Goal: Task Accomplishment & Management: Use online tool/utility

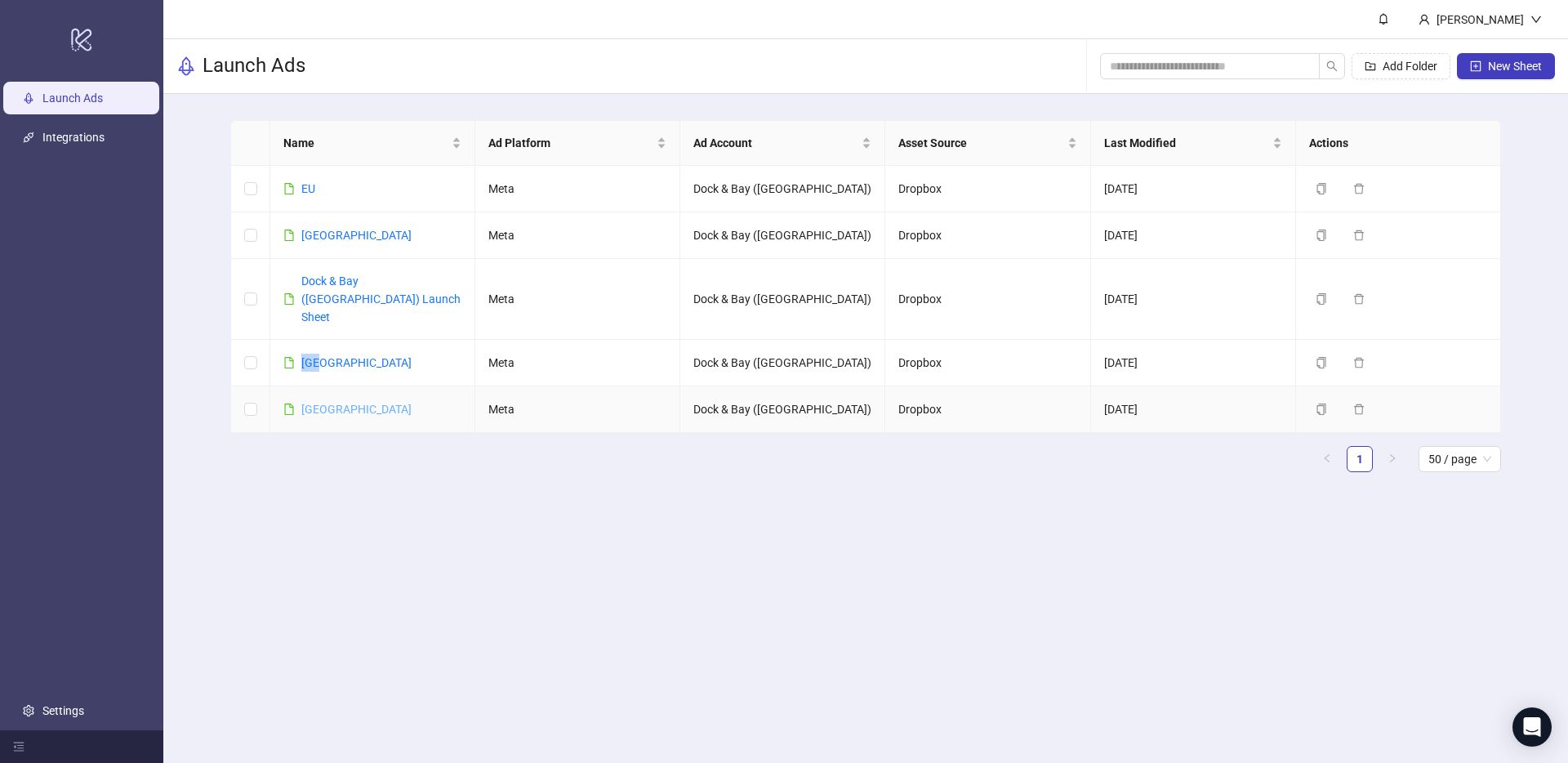
click at [324, 403] on link "[GEOGRAPHIC_DATA]" at bounding box center [356, 409] width 110 height 13
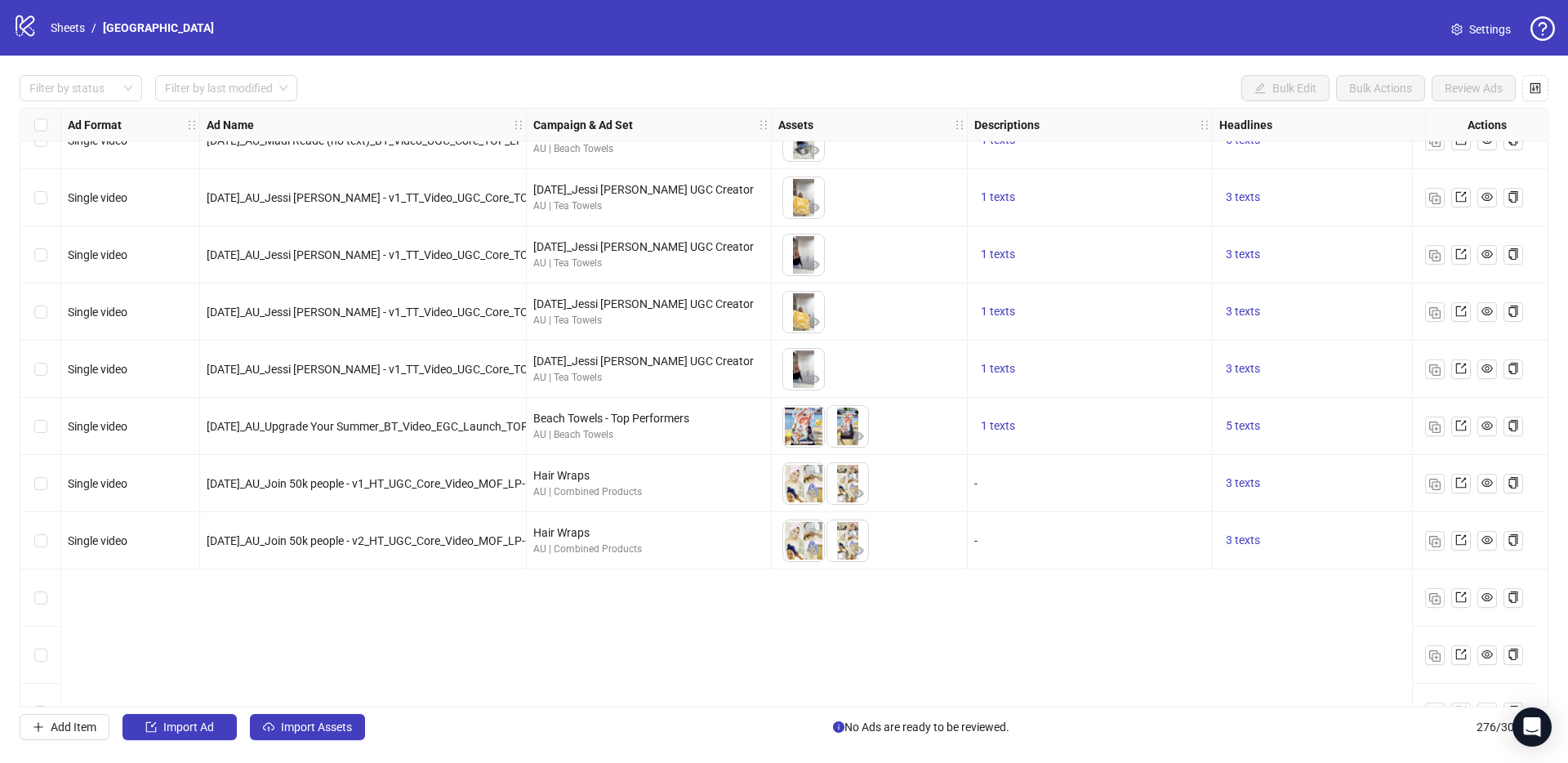
scroll to position [7978, 0]
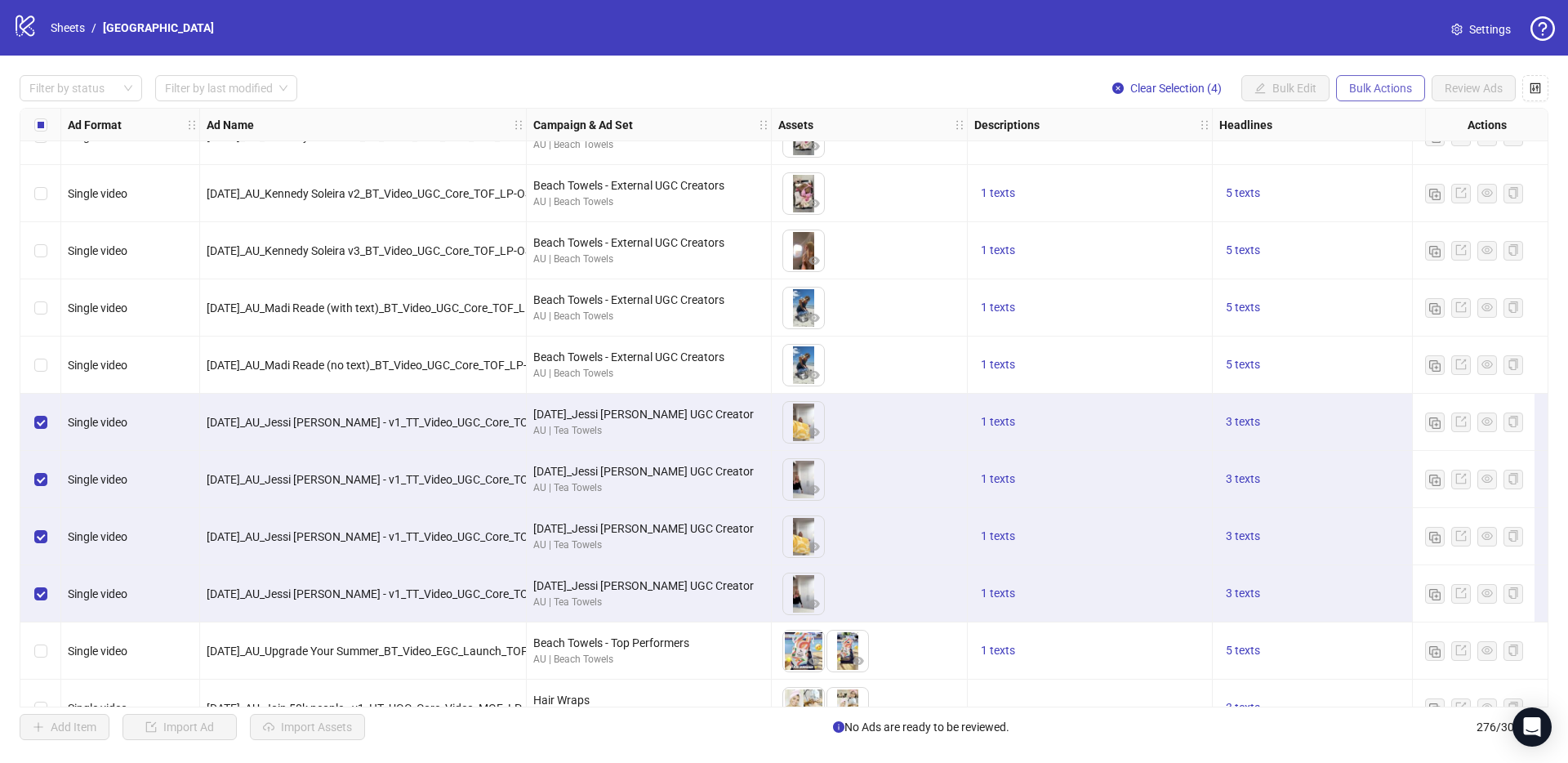
click at [1404, 83] on span "Bulk Actions" at bounding box center [1381, 88] width 63 height 13
click at [1375, 200] on span "Copy to another sheet" at bounding box center [1404, 199] width 112 height 18
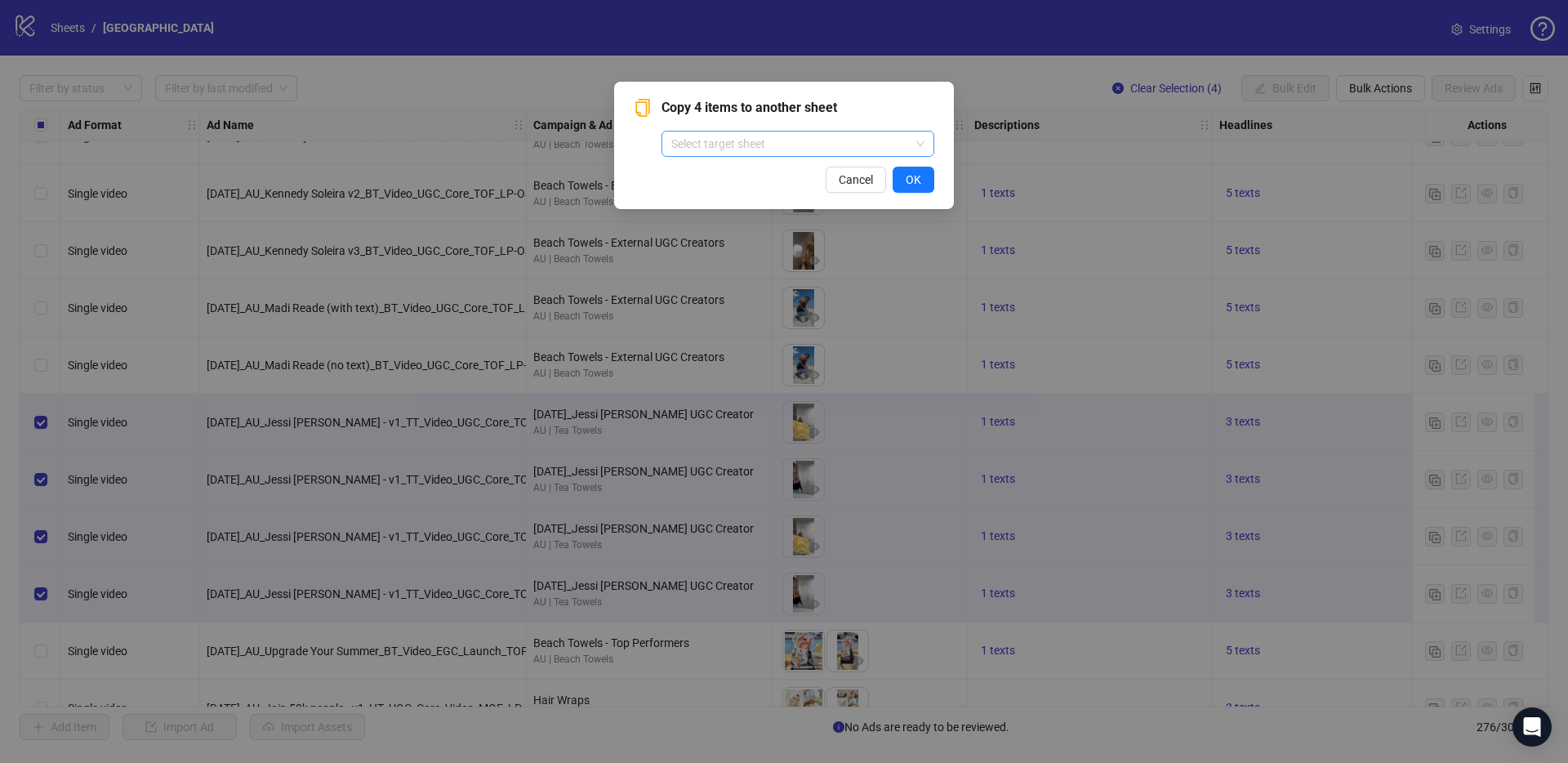
click at [832, 151] on input "search" at bounding box center [791, 144] width 238 height 25
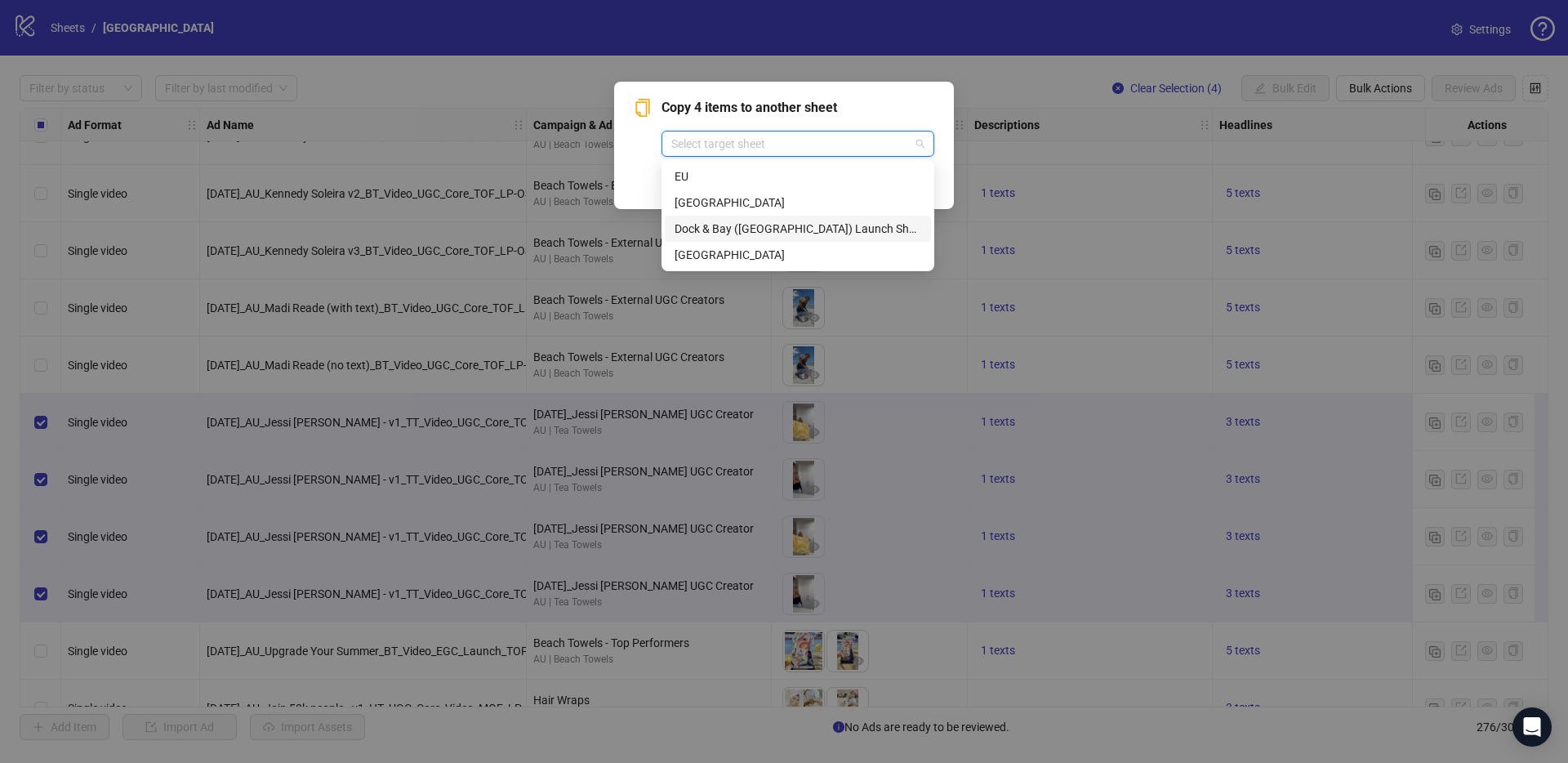
click at [734, 224] on div "Dock & Bay ([GEOGRAPHIC_DATA]) Launch Sheet" at bounding box center [798, 229] width 247 height 18
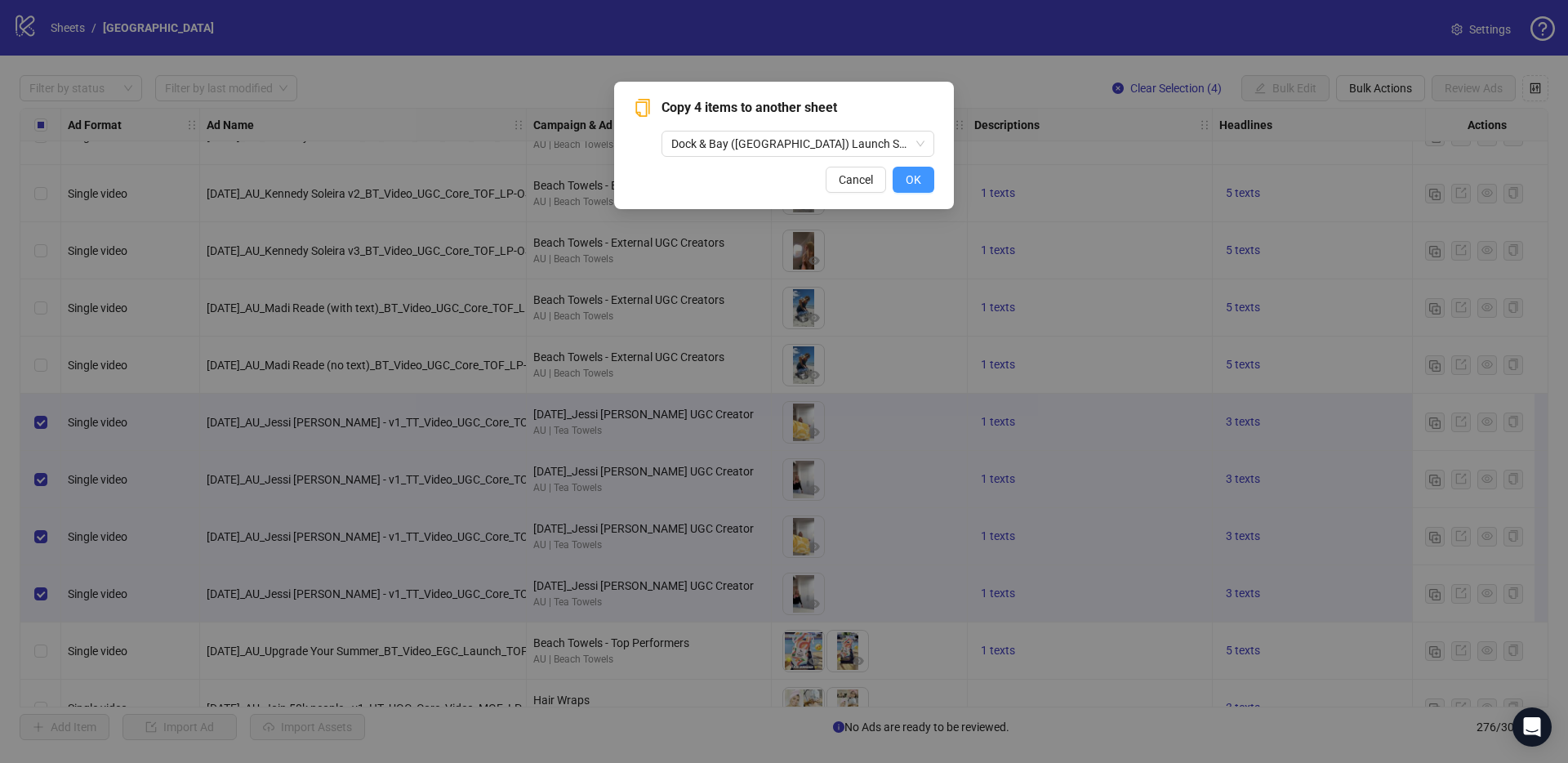
click at [913, 181] on span "OK" at bounding box center [914, 179] width 16 height 13
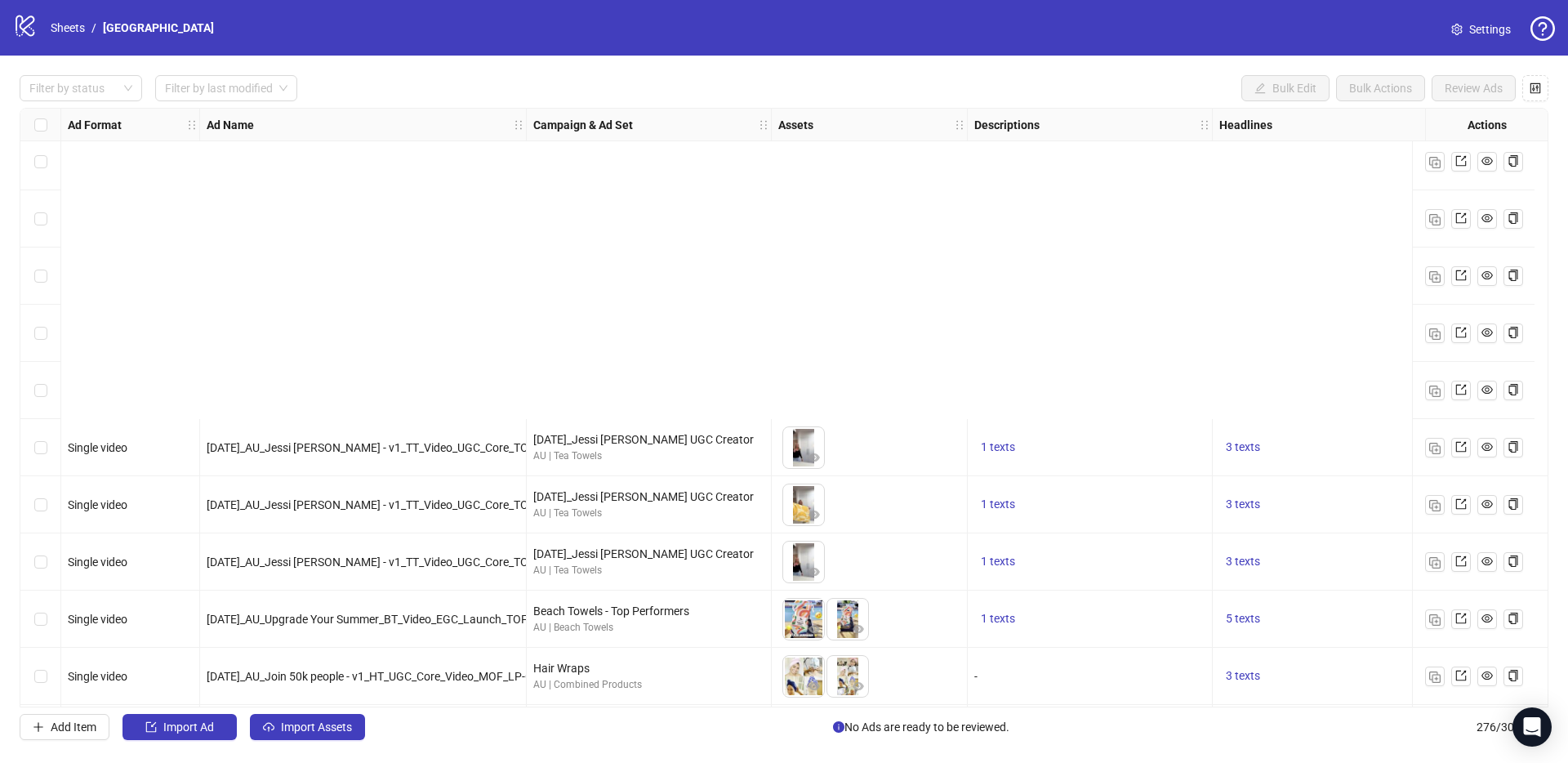
scroll to position [8396, 0]
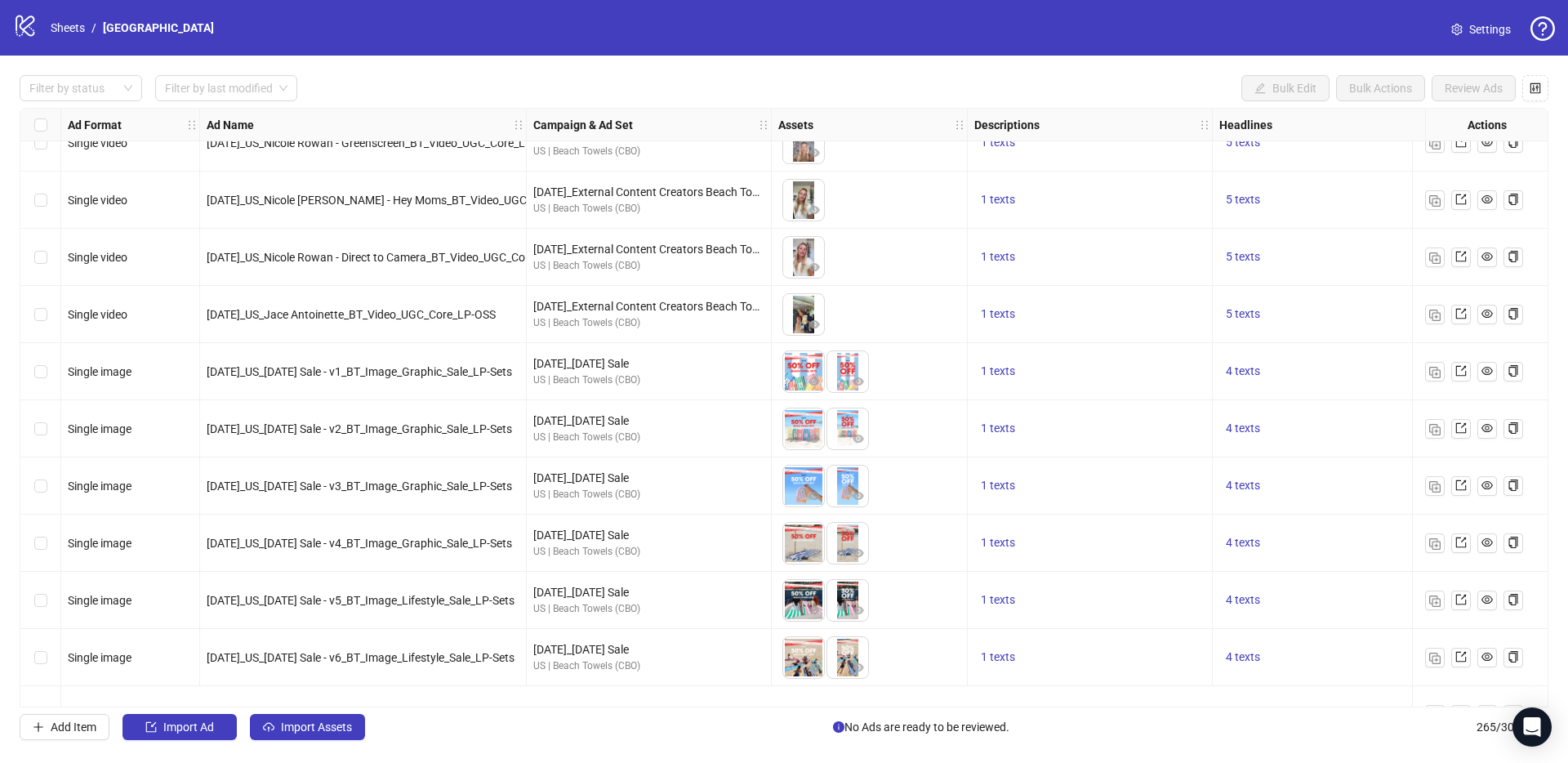
scroll to position [13903, 0]
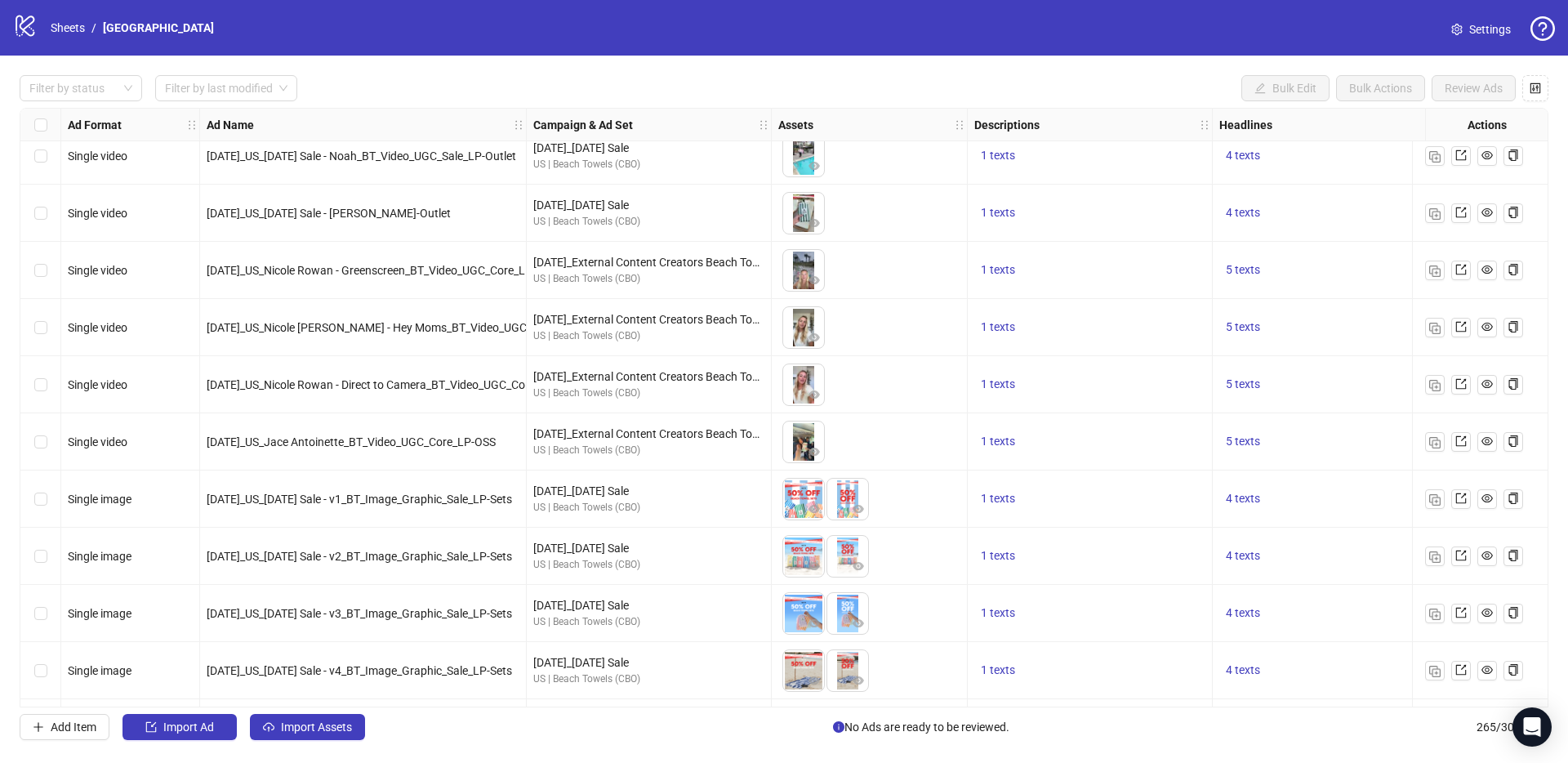
click at [33, 432] on div "Select row 249" at bounding box center [40, 441] width 40 height 57
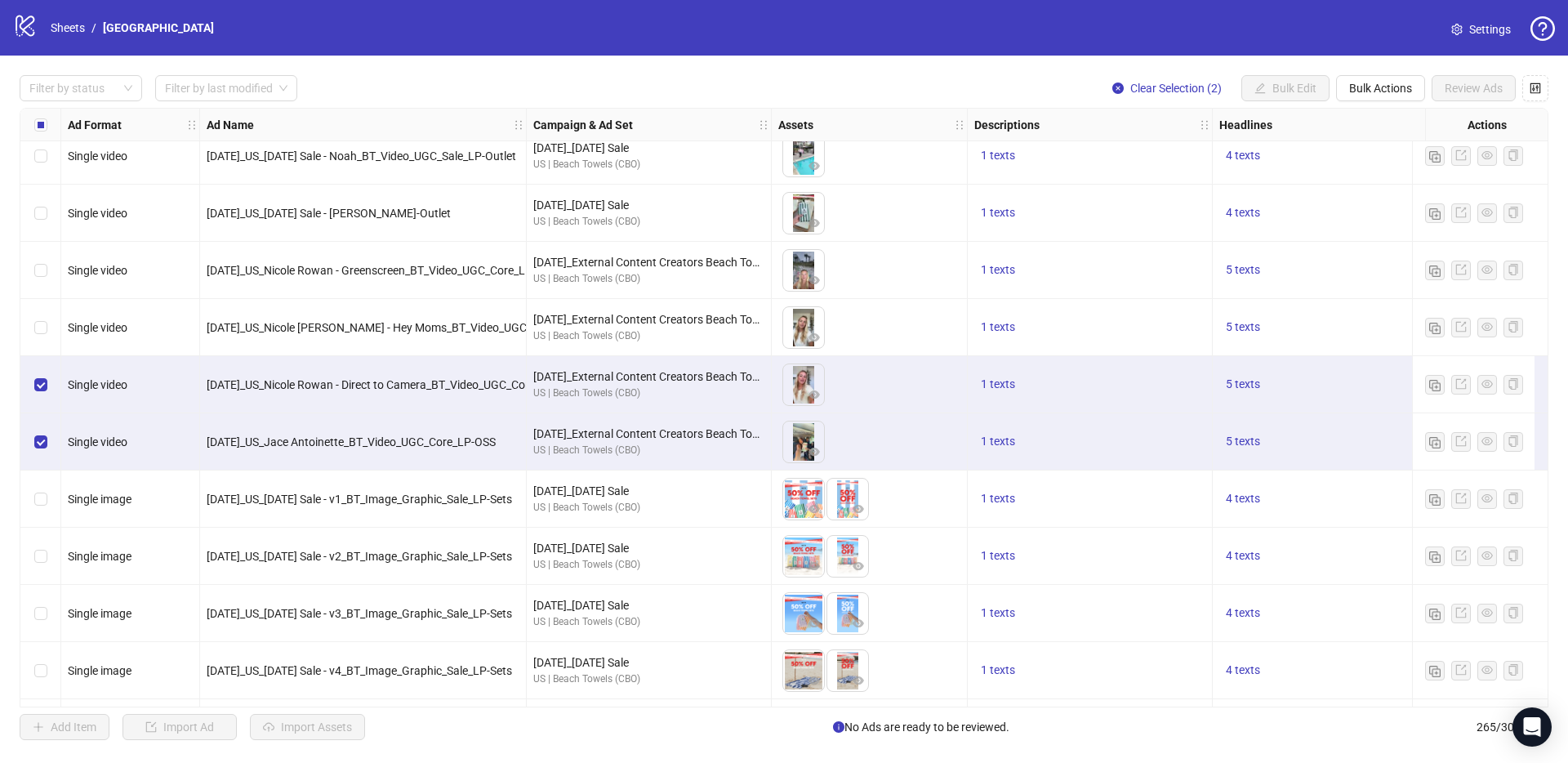
click at [37, 338] on div "Select row 247" at bounding box center [40, 327] width 40 height 57
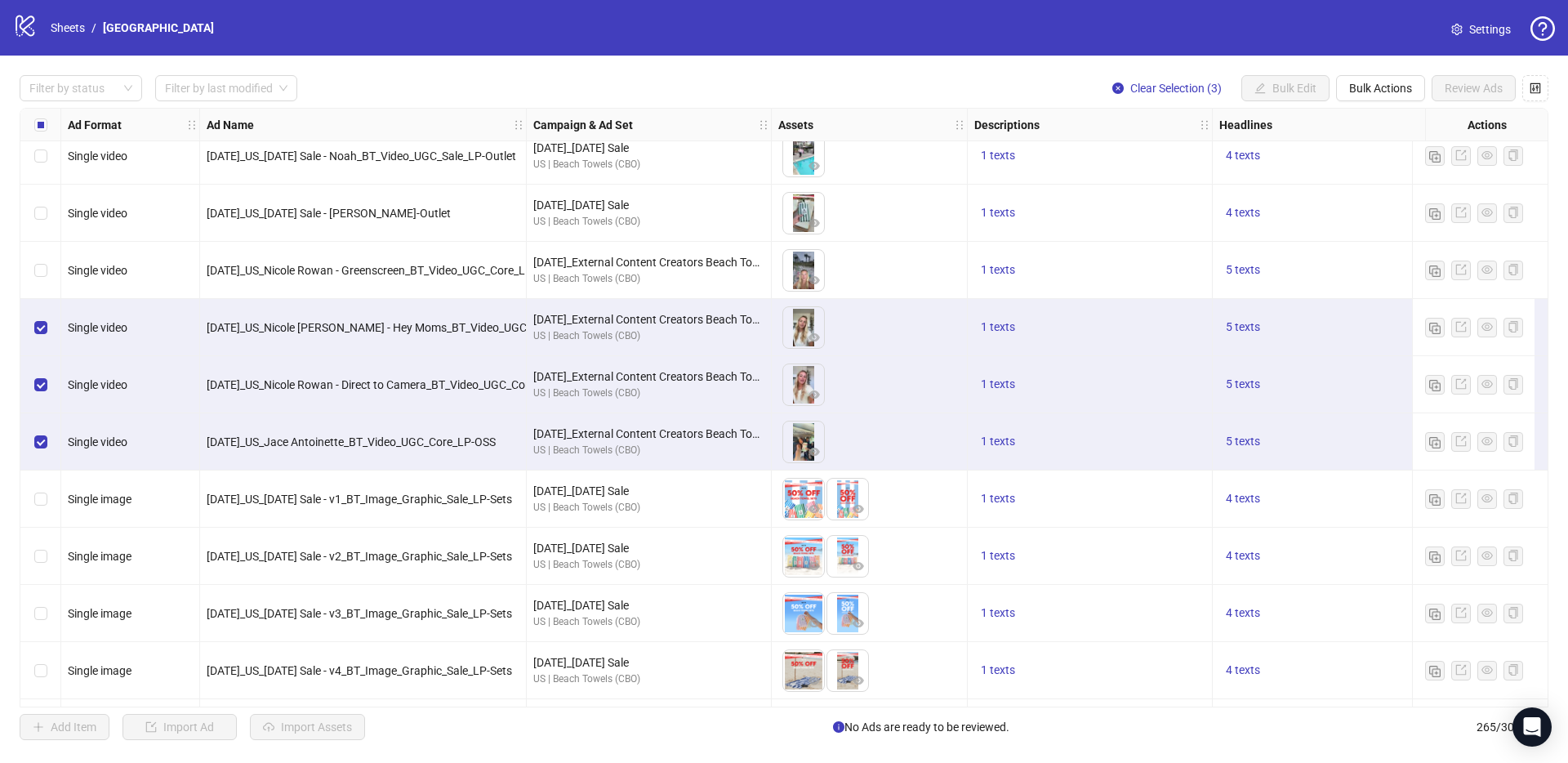
click at [40, 280] on div "Select row 246" at bounding box center [40, 270] width 40 height 57
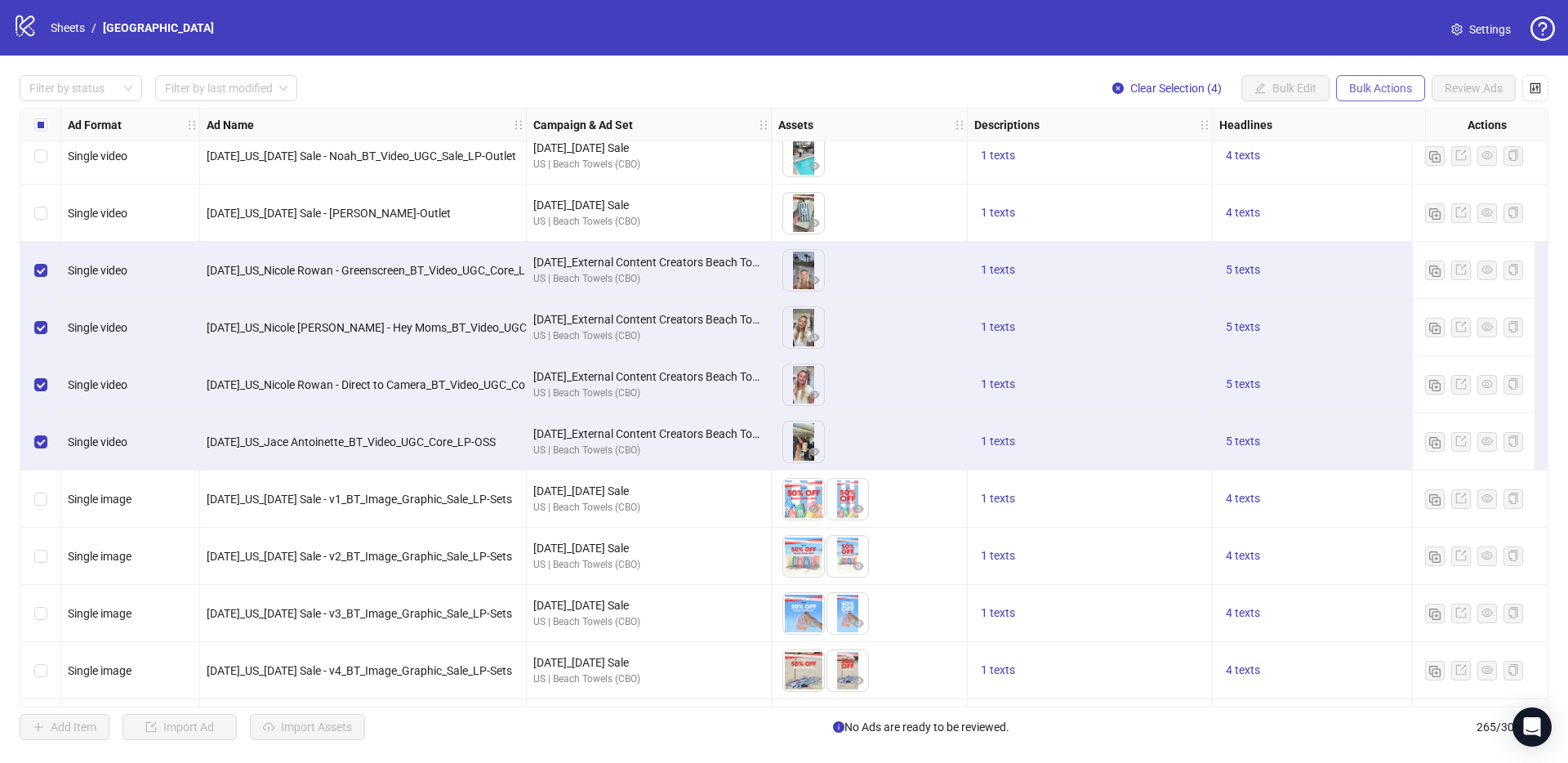
click at [1342, 79] on button "Bulk Actions" at bounding box center [1381, 88] width 89 height 26
click at [1383, 200] on span "Copy to another sheet" at bounding box center [1404, 199] width 112 height 18
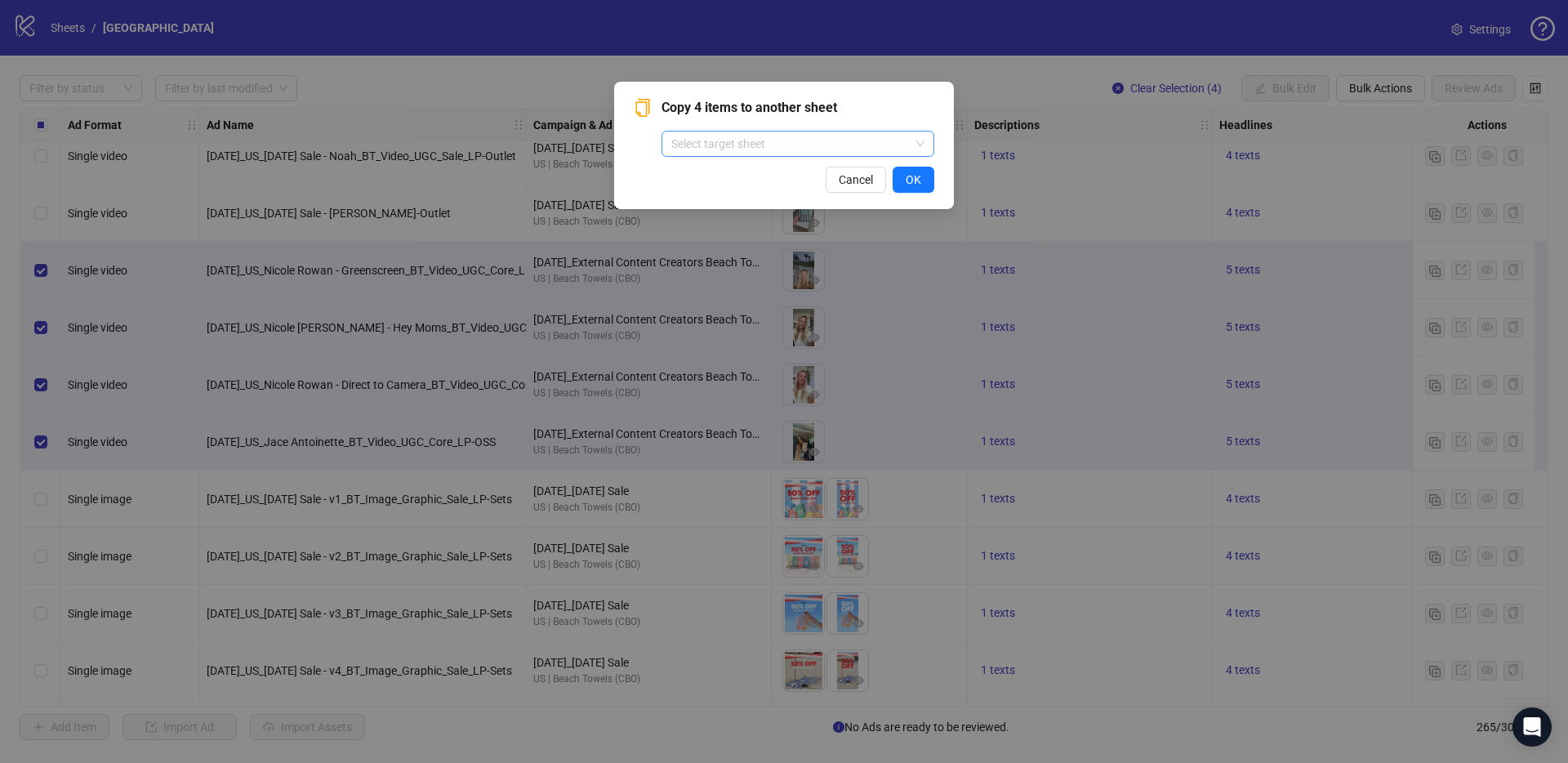
click at [791, 154] on input "search" at bounding box center [791, 144] width 238 height 25
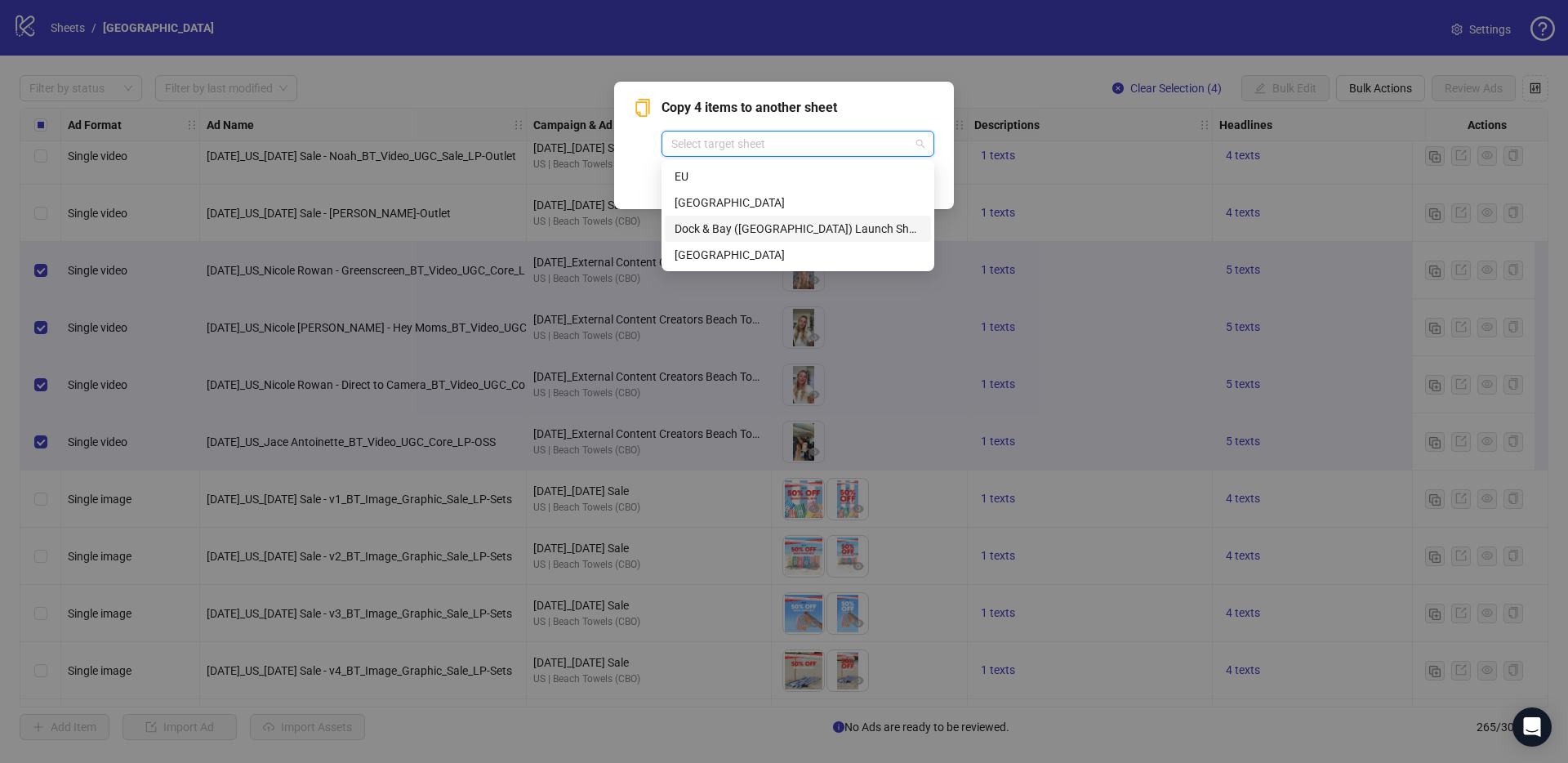
click at [768, 223] on div "Dock & Bay ([GEOGRAPHIC_DATA]) Launch Sheet" at bounding box center [798, 229] width 247 height 18
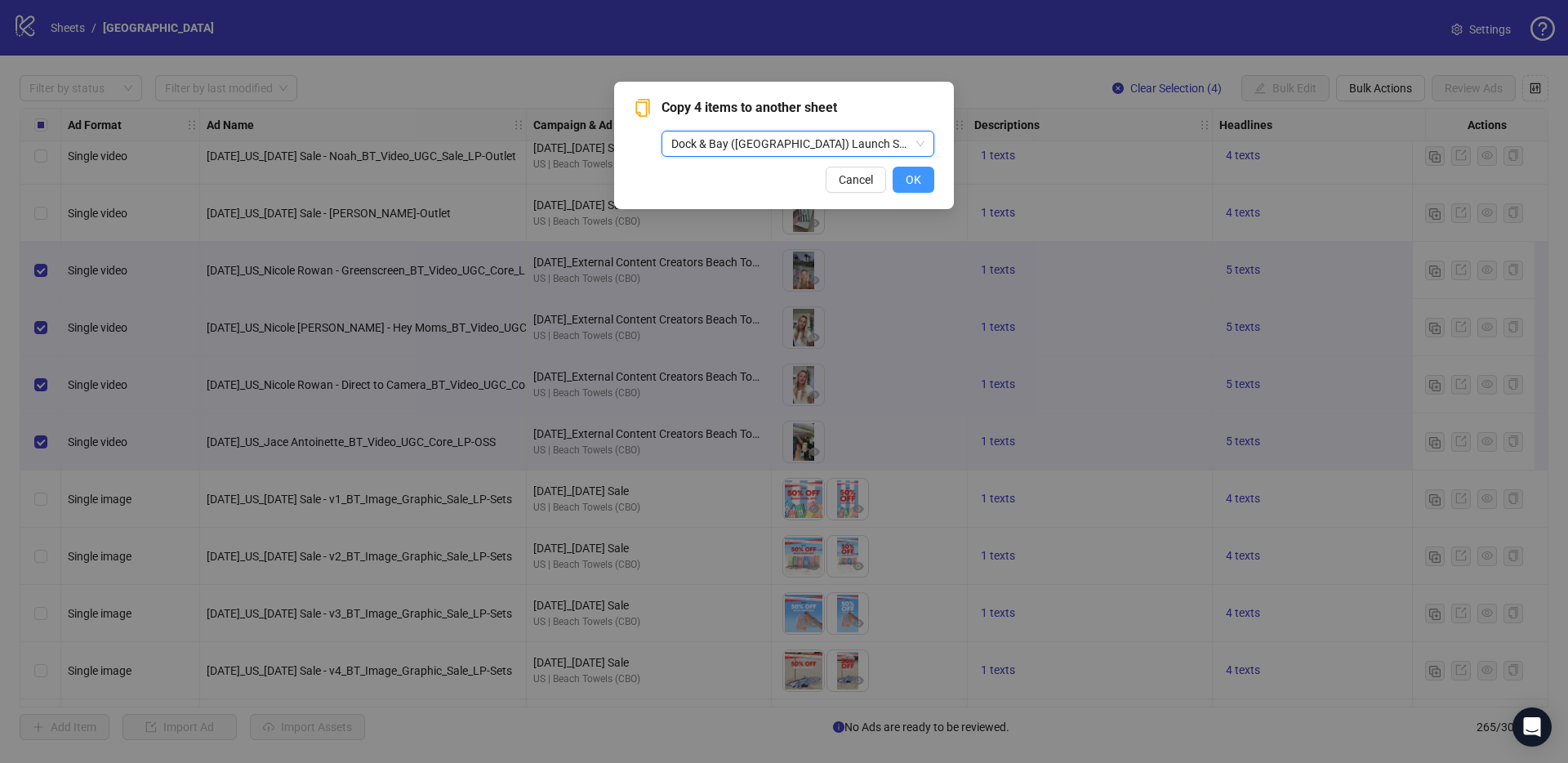
click at [906, 181] on span "OK" at bounding box center [914, 179] width 16 height 13
